Goal: Find specific page/section: Find specific page/section

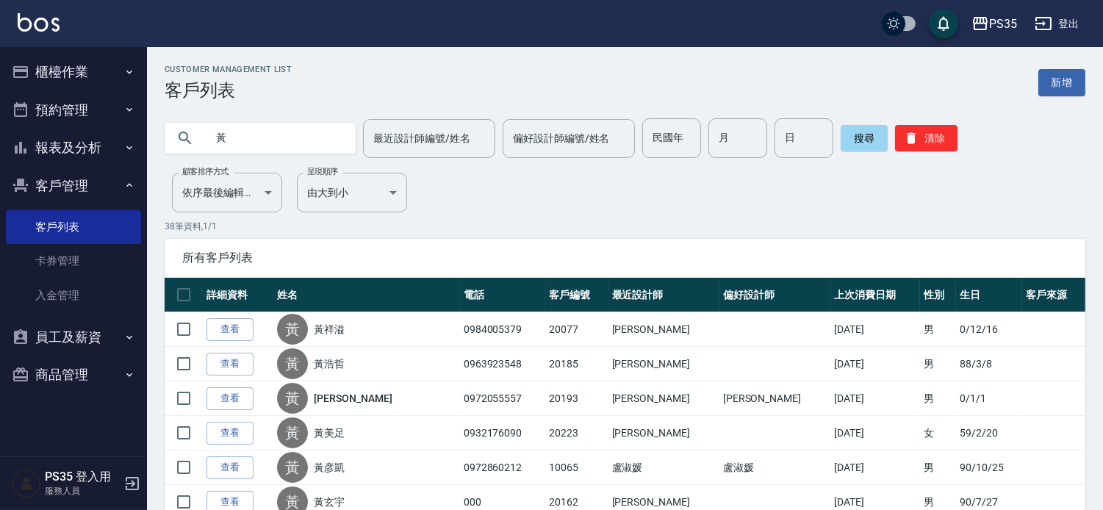
type input "黃"
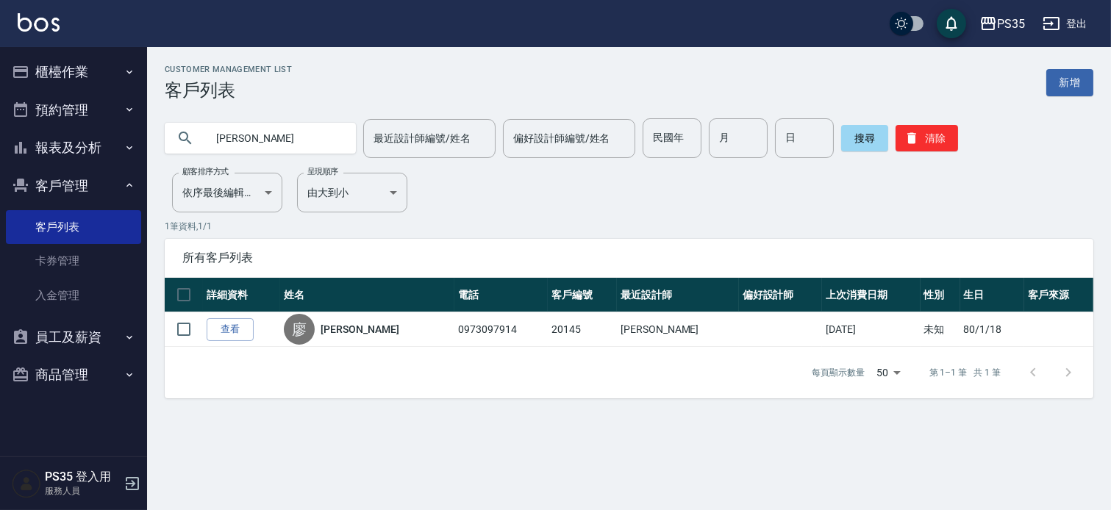
type input "廖"
type input "林"
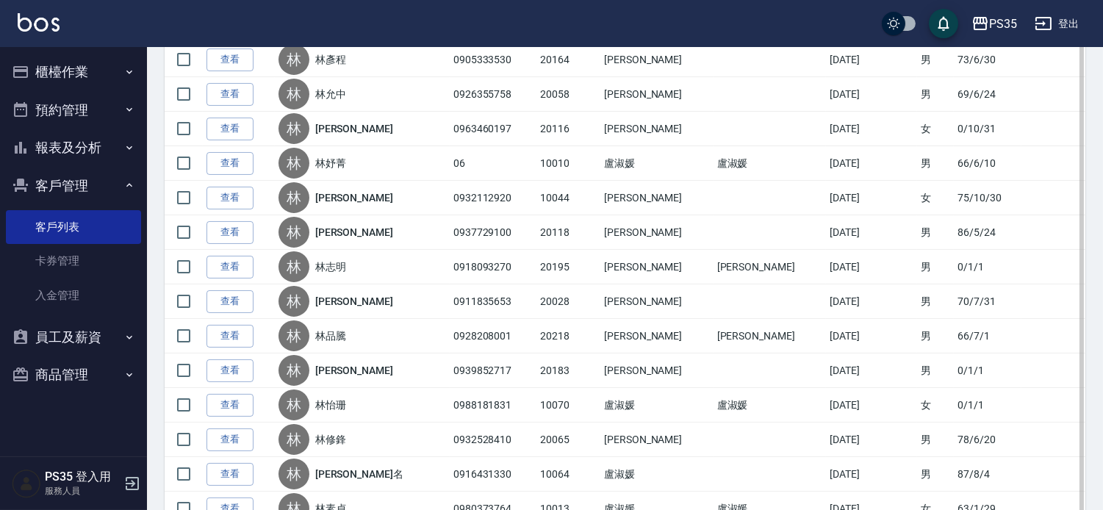
scroll to position [490, 0]
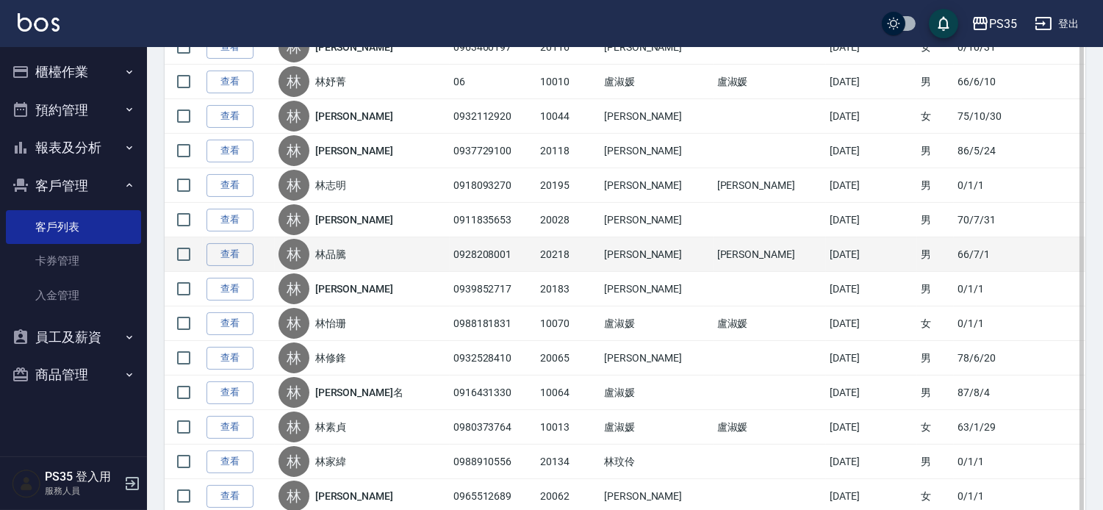
click at [481, 272] on td "0928208001" at bounding box center [493, 254] width 87 height 35
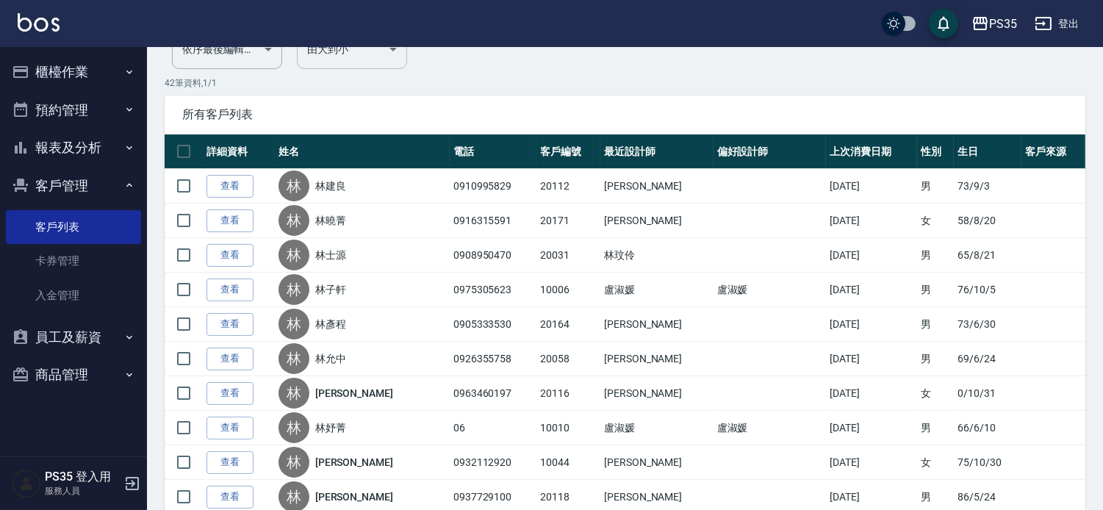
scroll to position [0, 0]
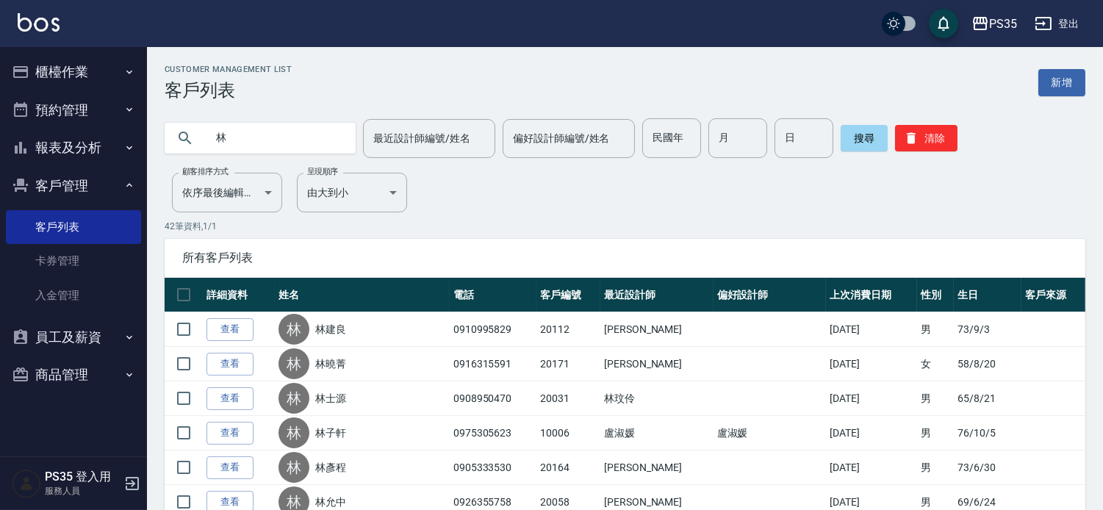
click at [312, 135] on input "林" at bounding box center [275, 138] width 138 height 40
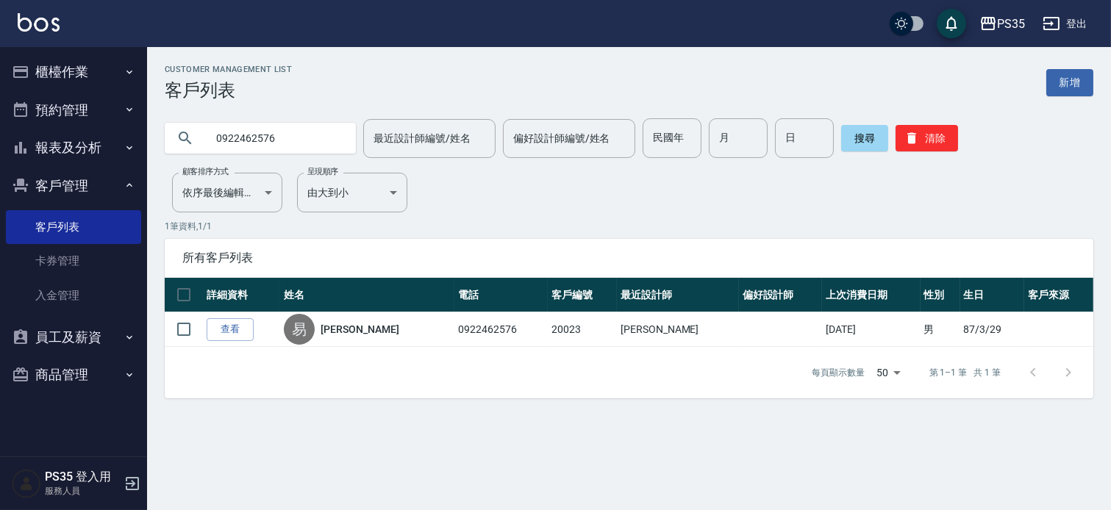
drag, startPoint x: 407, startPoint y: 485, endPoint x: 309, endPoint y: 133, distance: 365.6
click at [309, 133] on input "0922462576" at bounding box center [275, 138] width 138 height 40
type input "0"
type input "林"
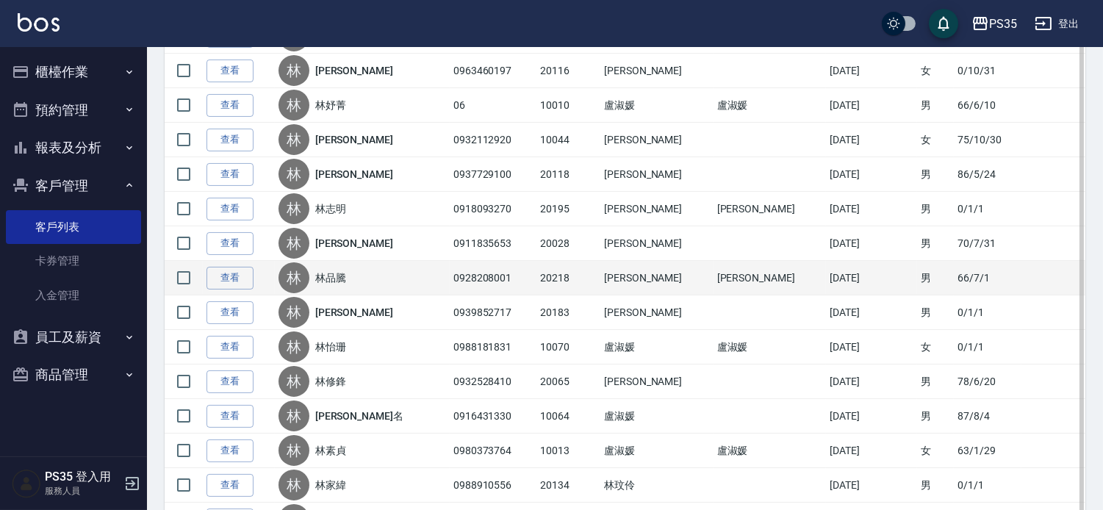
scroll to position [571, 0]
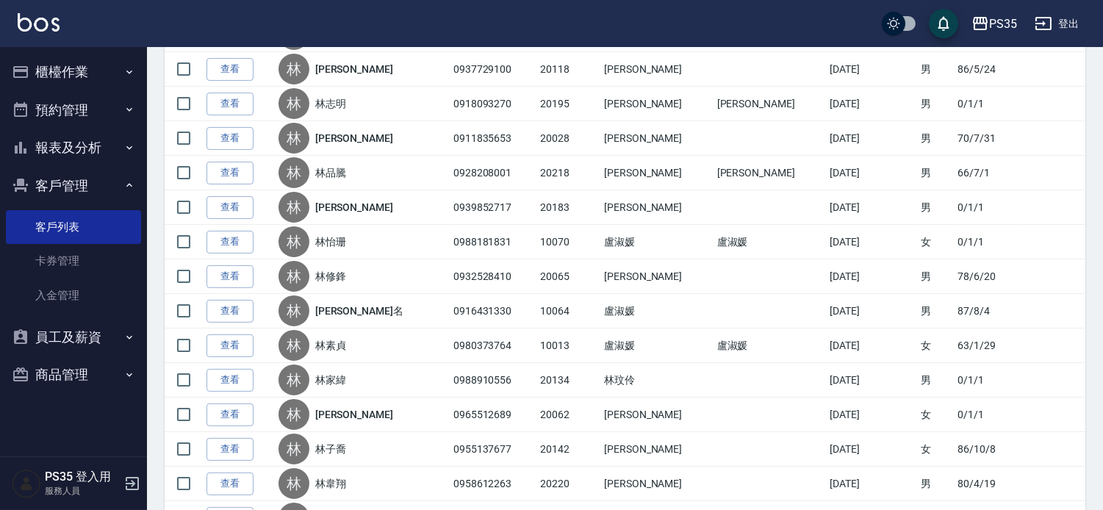
drag, startPoint x: 399, startPoint y: 282, endPoint x: 527, endPoint y: 1, distance: 308.5
click at [399, 223] on div "[PERSON_NAME]" at bounding box center [363, 207] width 168 height 31
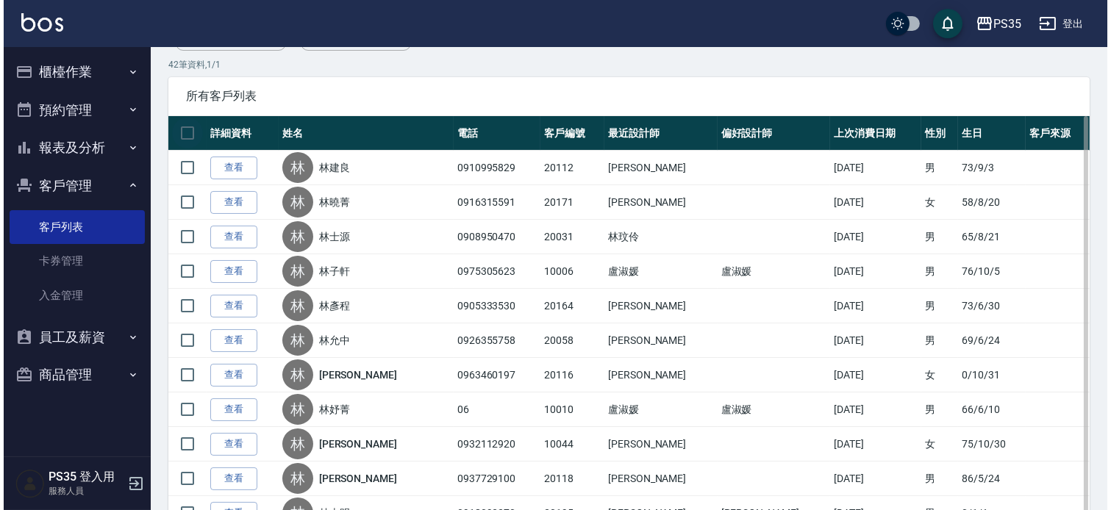
scroll to position [0, 0]
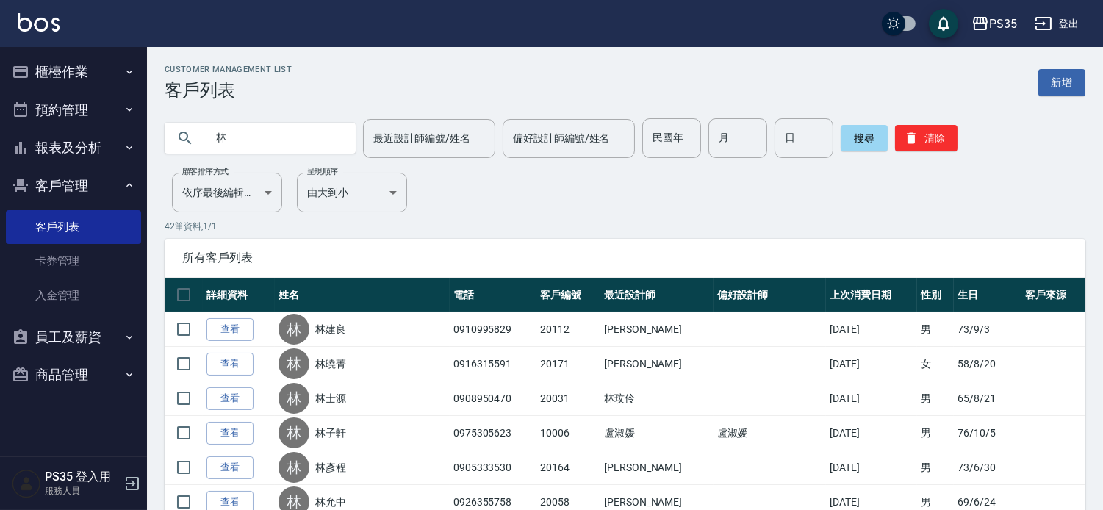
click at [248, 135] on input "林" at bounding box center [275, 138] width 138 height 40
type input "忠"
